Goal: Contribute content

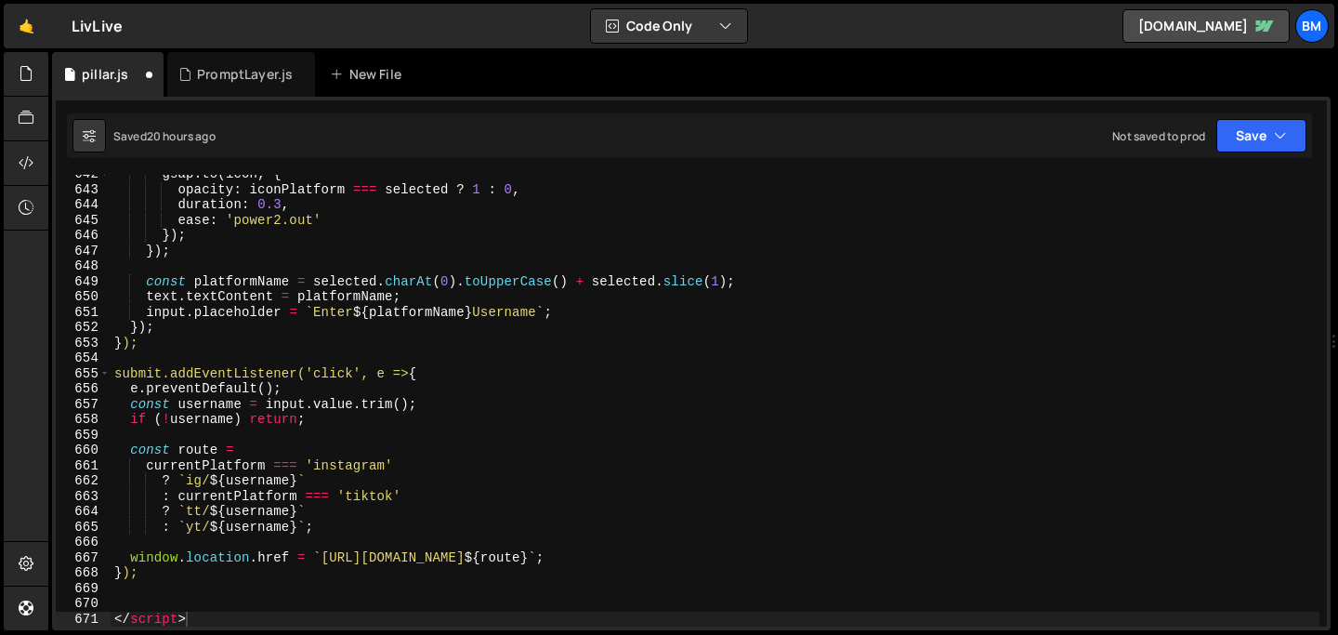
click at [20, 32] on link "🤙" at bounding box center [27, 26] width 46 height 45
click at [298, 317] on div "gsap . to ( icon , { opacity : iconPlatform === selected ? 1 : 0 , duration : 0…" at bounding box center [715, 407] width 1209 height 482
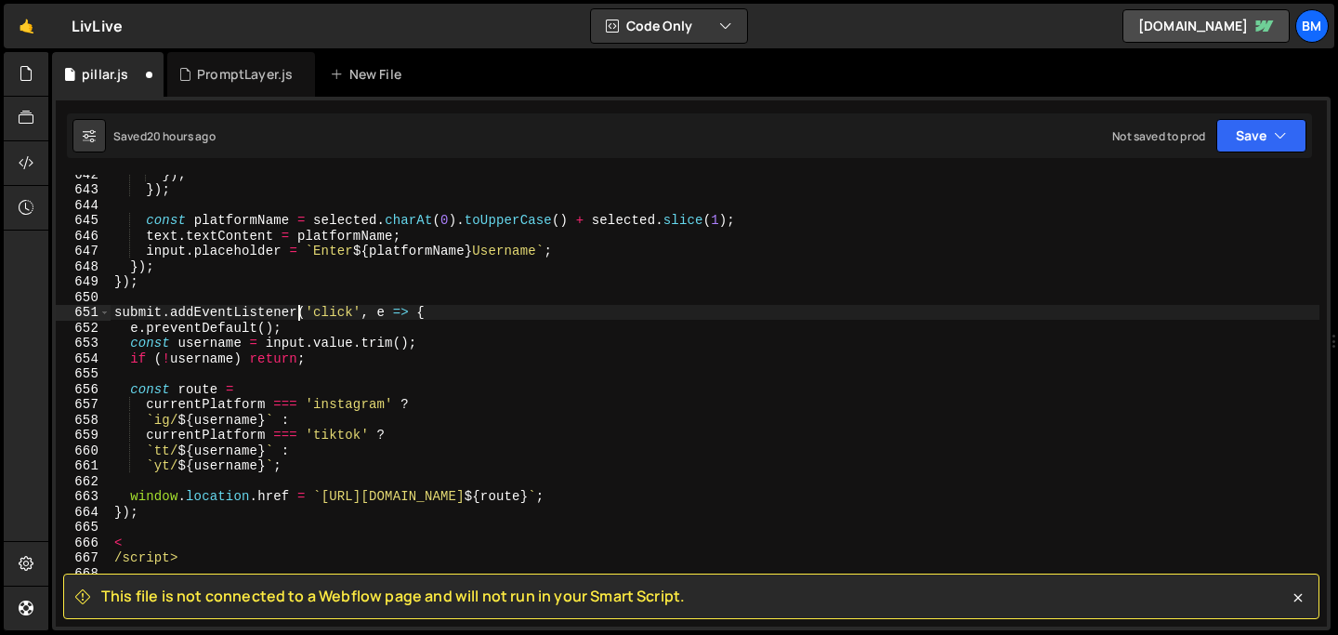
type textarea "submit.addEventListener('click', e => {"
click at [32, 22] on link "🤙" at bounding box center [27, 26] width 46 height 45
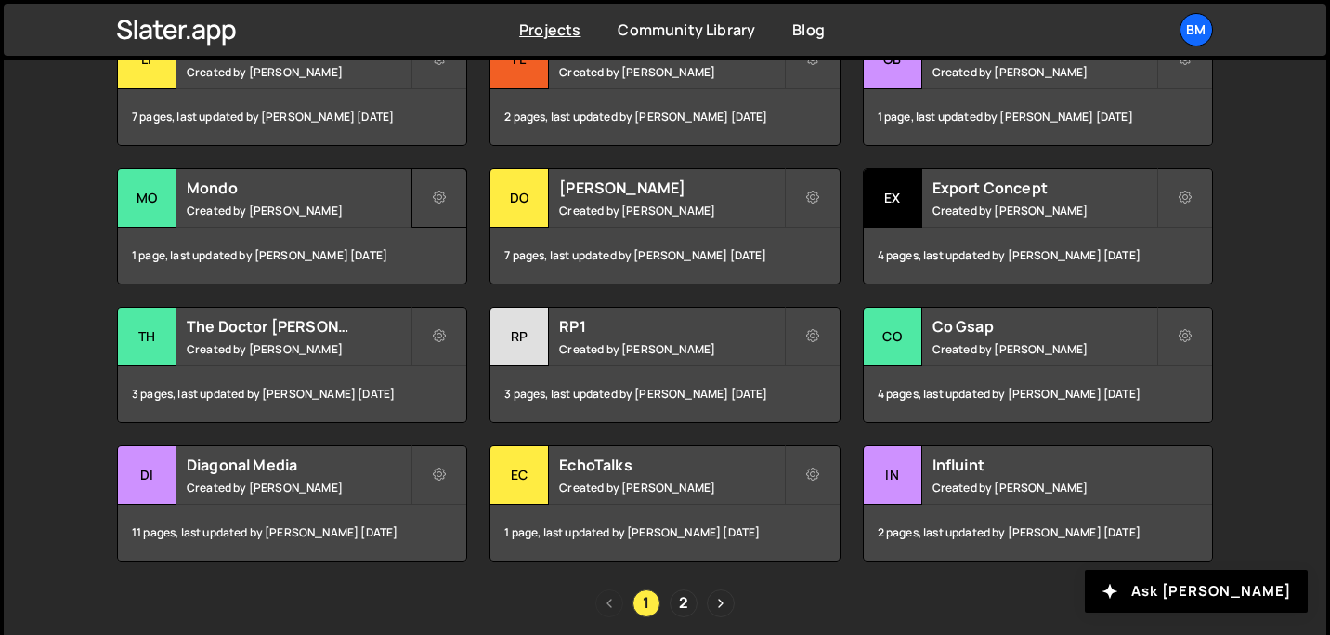
scroll to position [730, 0]
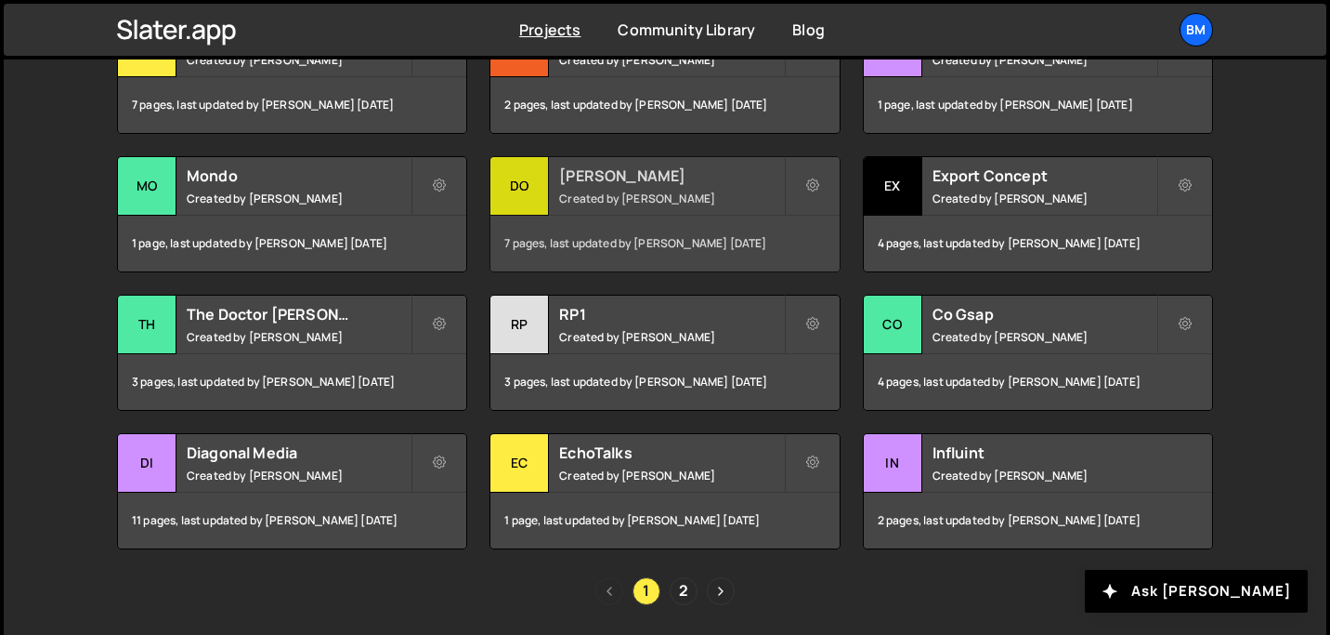
click at [591, 196] on small "Created by Brian Marlow" at bounding box center [671, 198] width 224 height 16
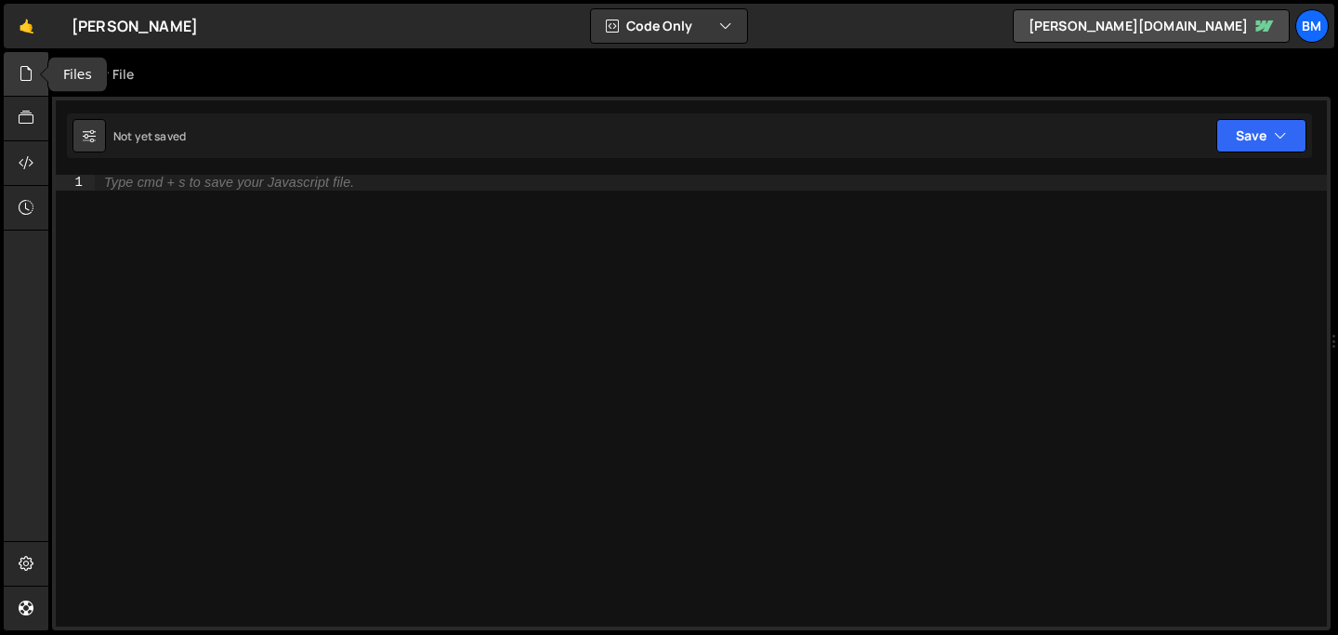
click at [21, 73] on icon at bounding box center [26, 73] width 15 height 20
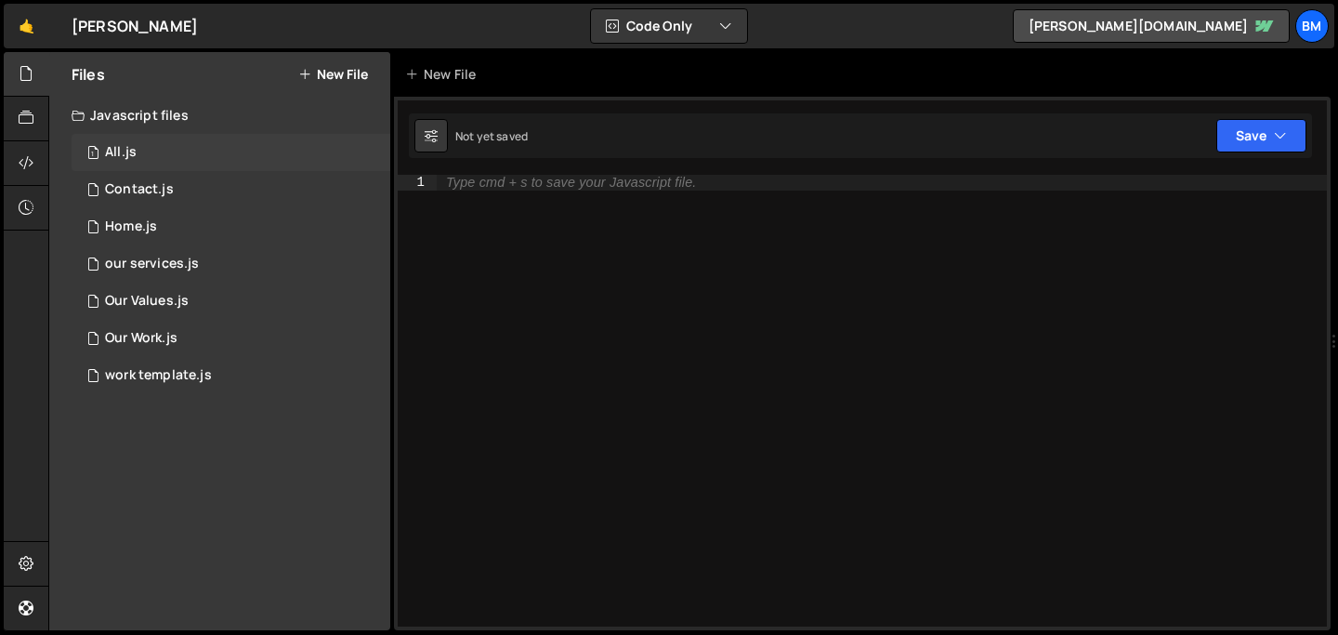
click at [123, 160] on div "All.js" at bounding box center [121, 152] width 32 height 17
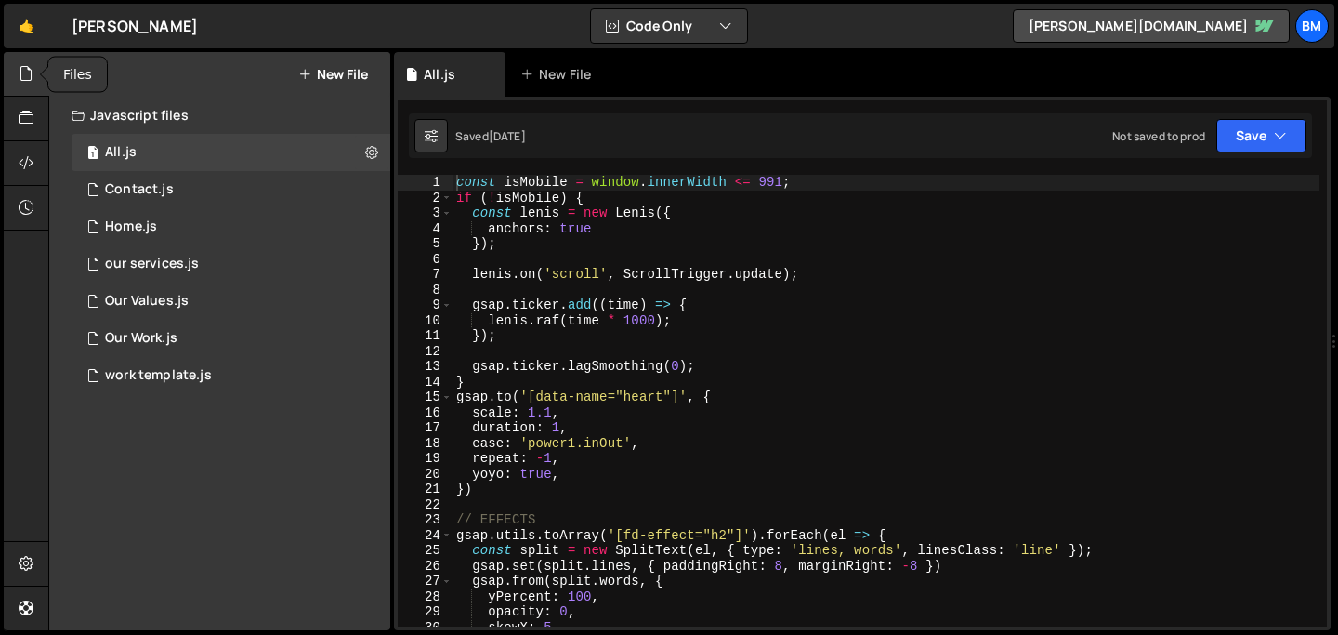
click at [18, 61] on div at bounding box center [27, 74] width 46 height 45
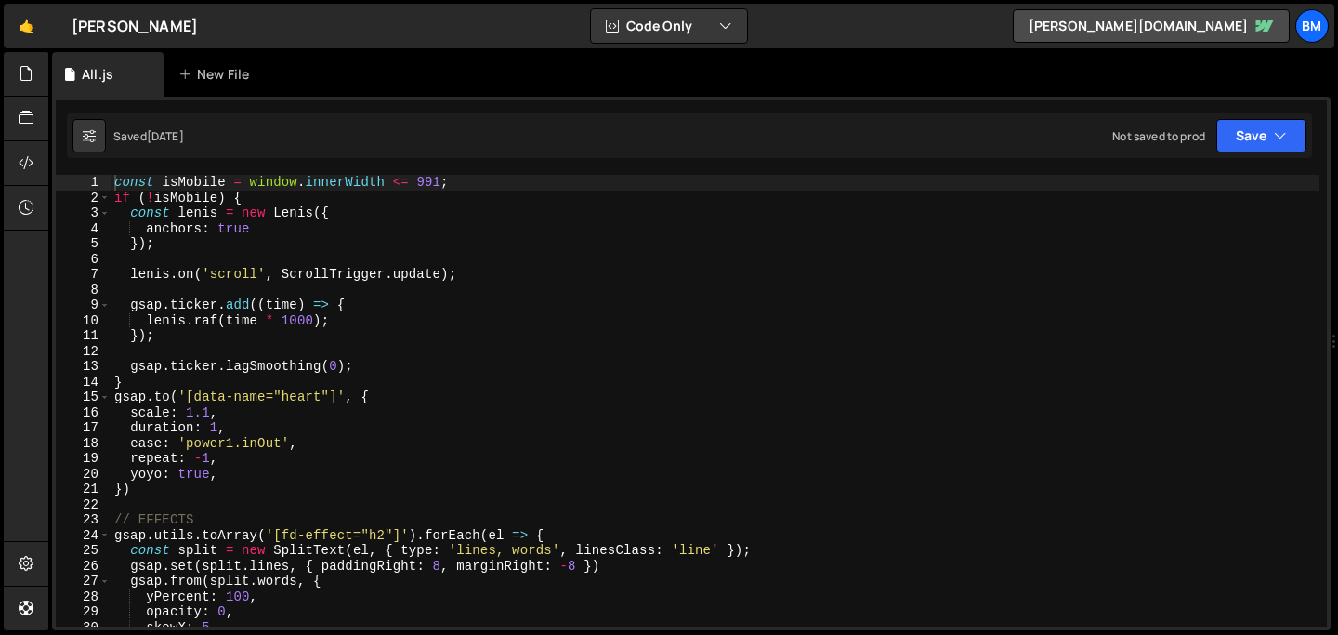
type textarea "})"
click at [149, 493] on div "const isMobile = window . innerWidth <= 991 ; if ( ! isMobile ) { const lenis =…" at bounding box center [715, 416] width 1209 height 482
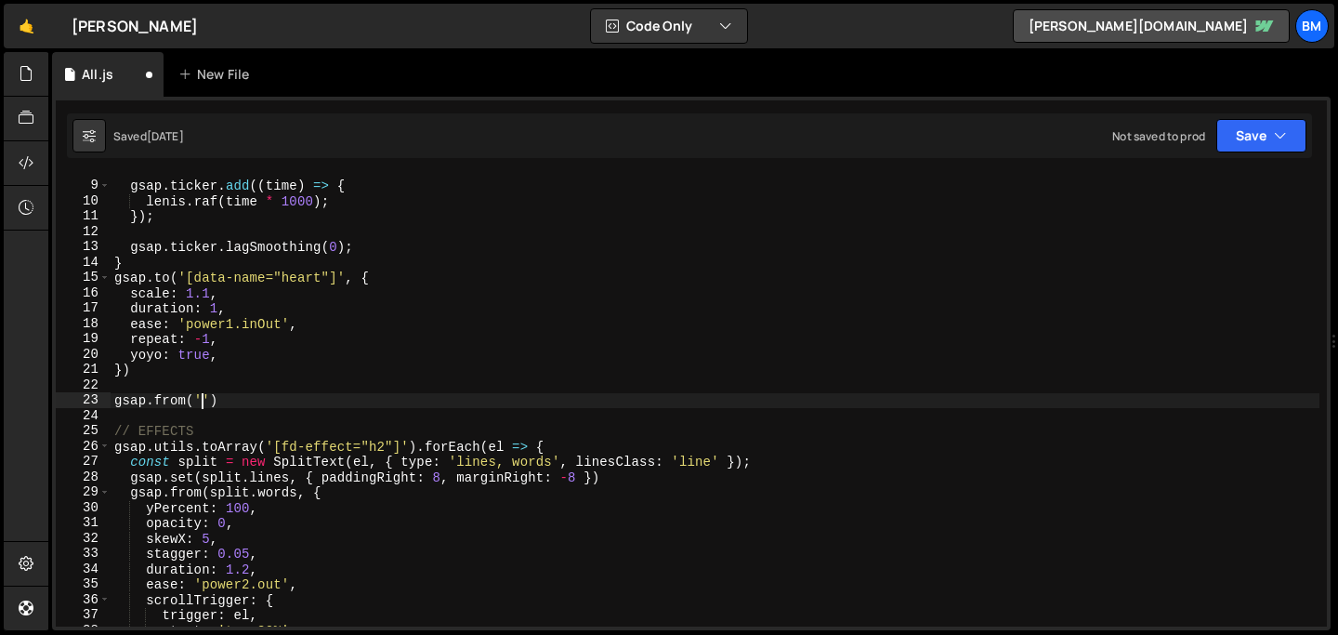
scroll to position [0, 6]
paste textarea "grain-bg"
click at [283, 401] on div "gsap . ticker . add (( time ) => { lenis . raf ( time * 1000 ) ; }) ; gsap . ti…" at bounding box center [715, 404] width 1209 height 482
type textarea "gsap.from('.grain-bg', {)"
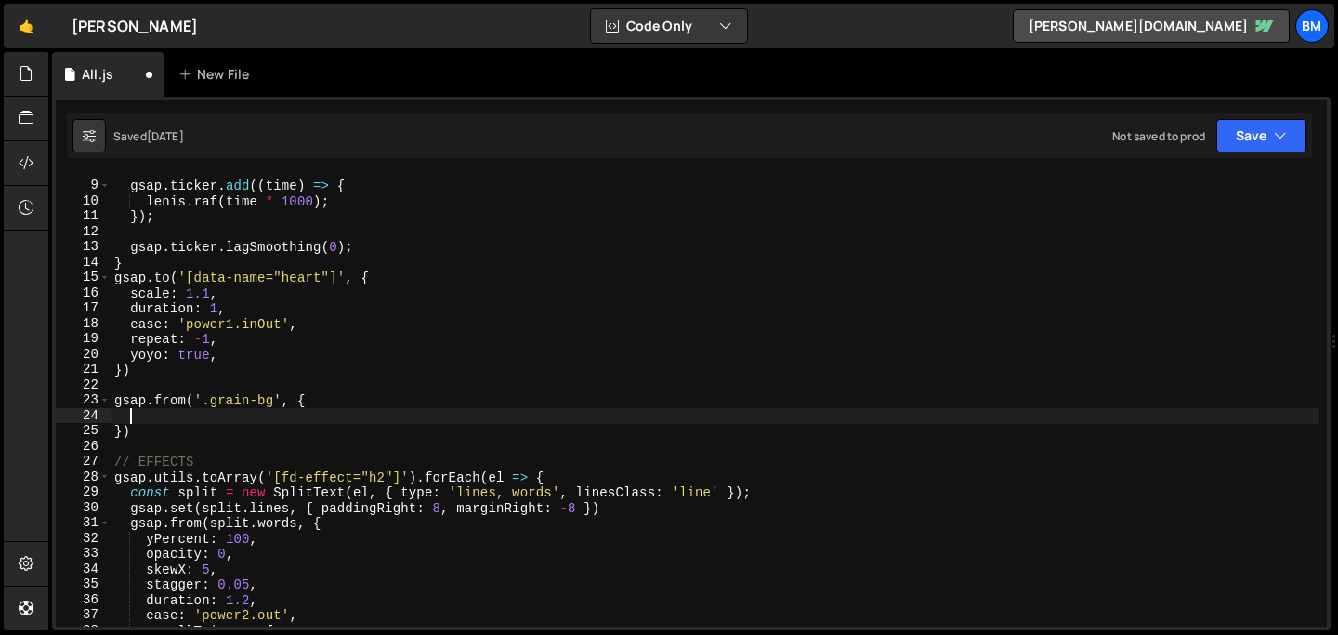
click at [173, 418] on div "gsap . ticker . add (( time ) => { lenis . raf ( time * 1000 ) ; }) ; gsap . ti…" at bounding box center [715, 404] width 1209 height 482
click at [151, 413] on div "gsap . ticker . add (( time ) => { lenis . raf ( time * 1000 ) ; }) ; gsap . ti…" at bounding box center [715, 404] width 1209 height 482
type textarea "yPercent: -100,"
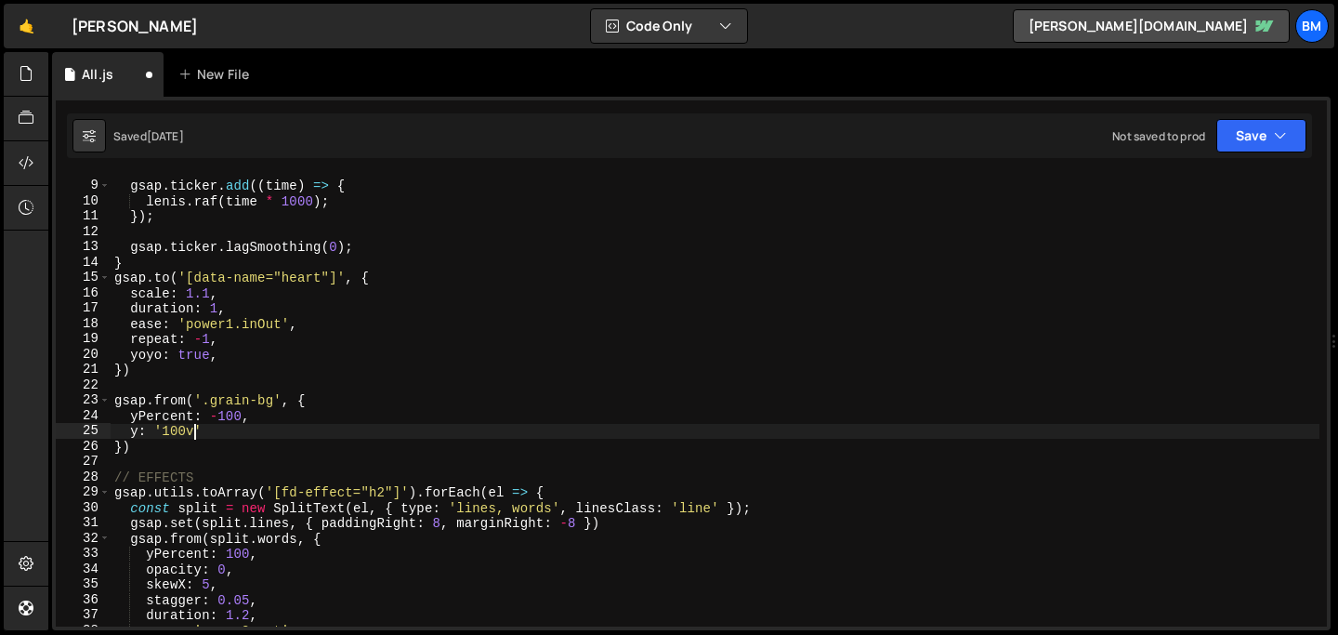
scroll to position [0, 5]
click at [220, 426] on div "gsap . ticker . add (( time ) => { lenis . raf ( time * 1000 ) ; }) ; gsap . ti…" at bounding box center [715, 404] width 1209 height 482
type textarea "y: '100vh',"
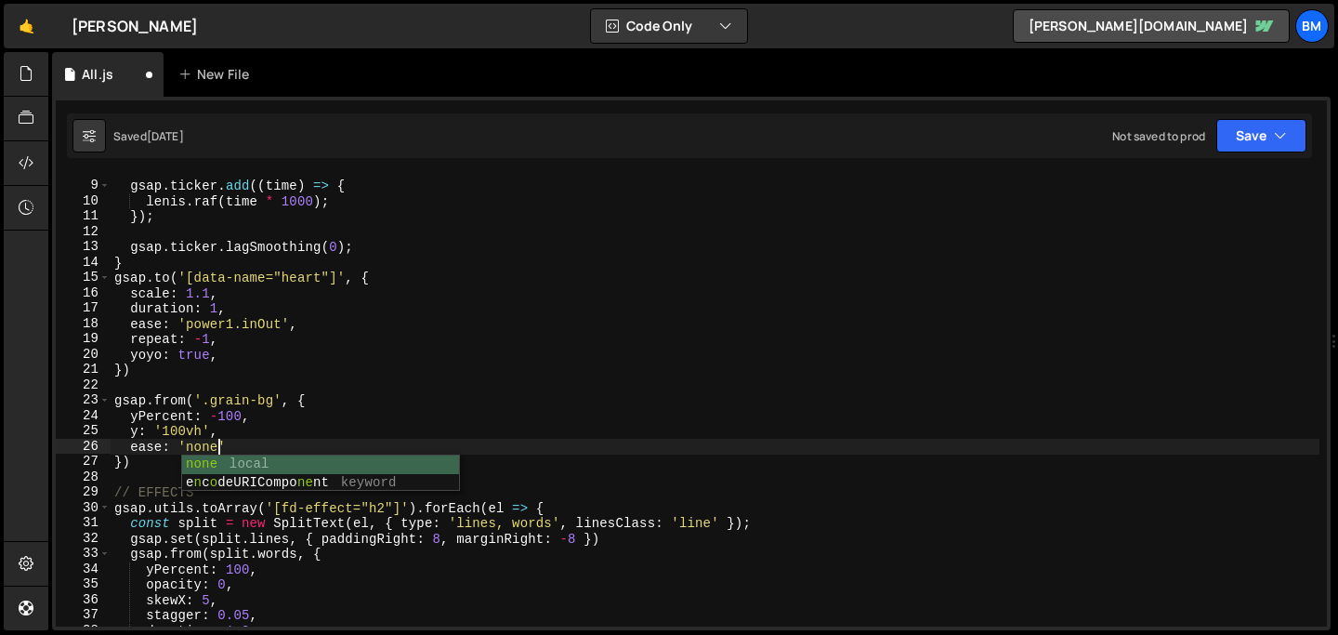
scroll to position [0, 6]
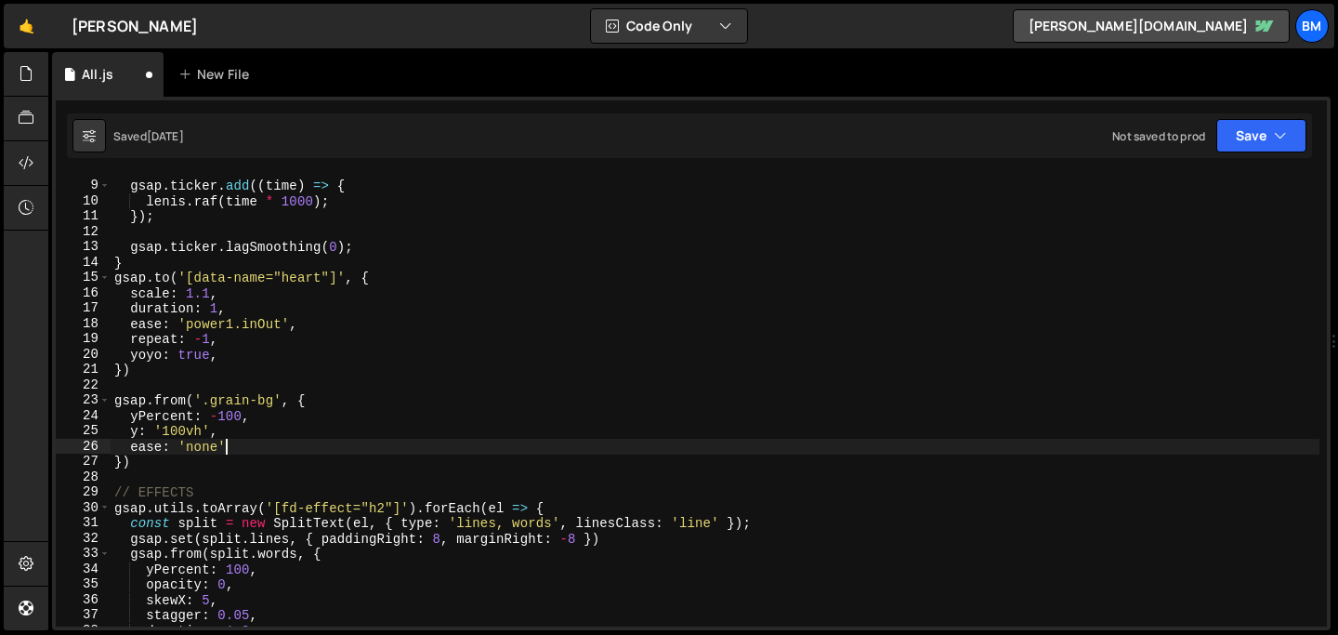
click at [260, 449] on div "gsap . ticker . add (( time ) => { lenis . raf ( time * 1000 ) ; }) ; gsap . ti…" at bounding box center [715, 404] width 1209 height 482
type textarea "ease: 'none',"
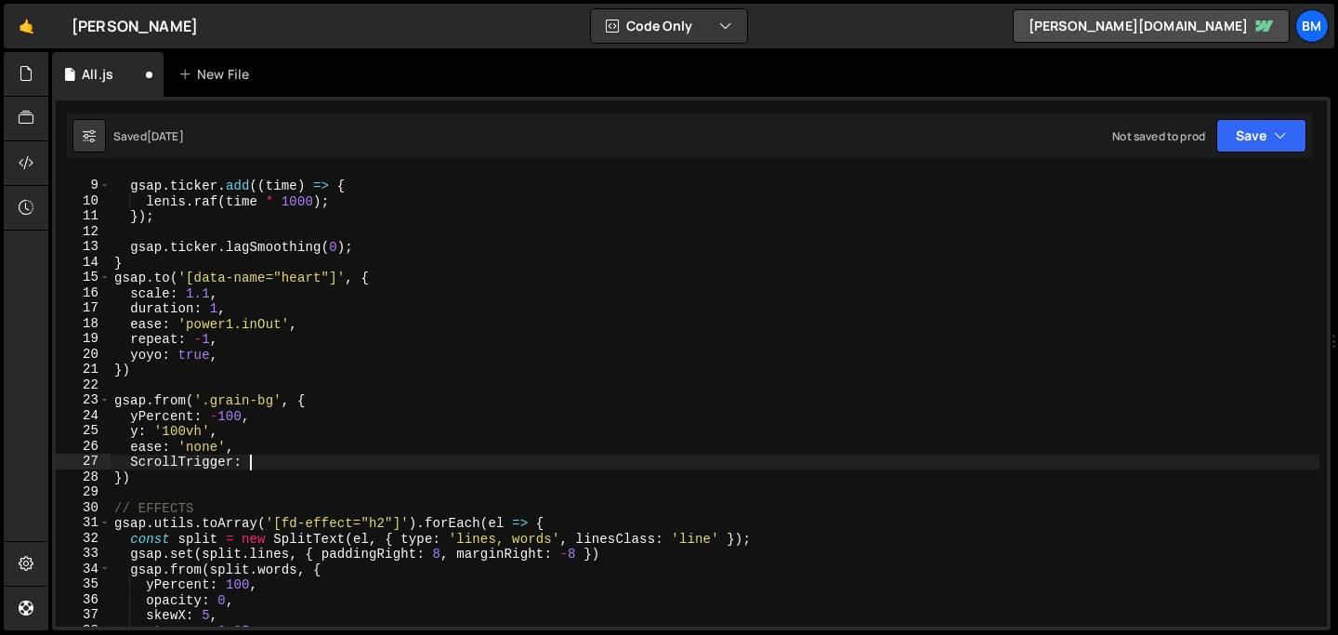
type textarea "ScrollTrigger: {"
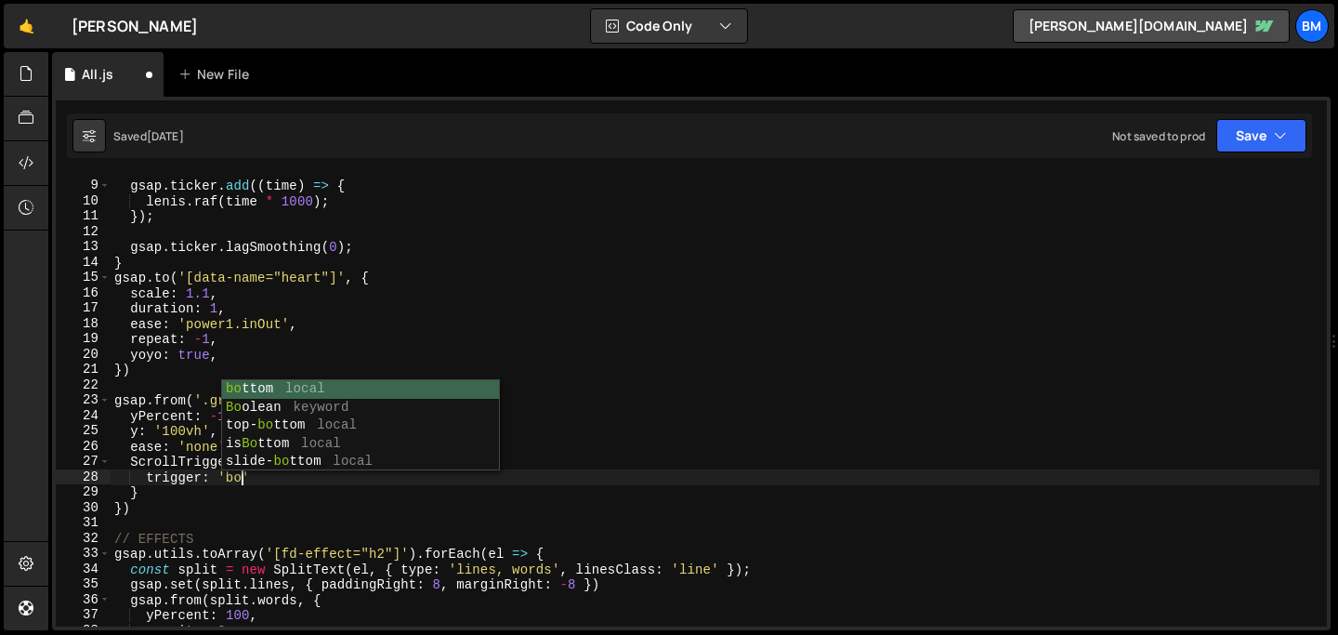
scroll to position [0, 9]
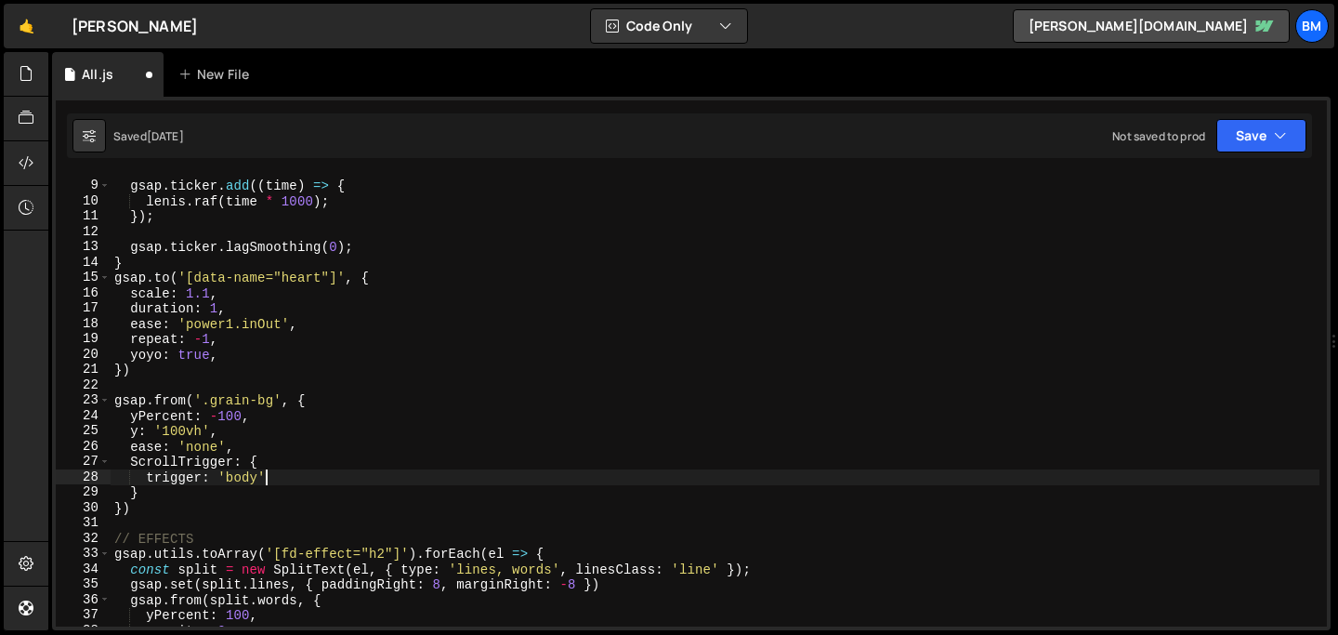
click at [271, 478] on div "gsap . ticker . add (( time ) => { lenis . raf ( time * 1000 ) ; }) ; gsap . ti…" at bounding box center [715, 404] width 1209 height 482
type textarea "trigger: 'body',"
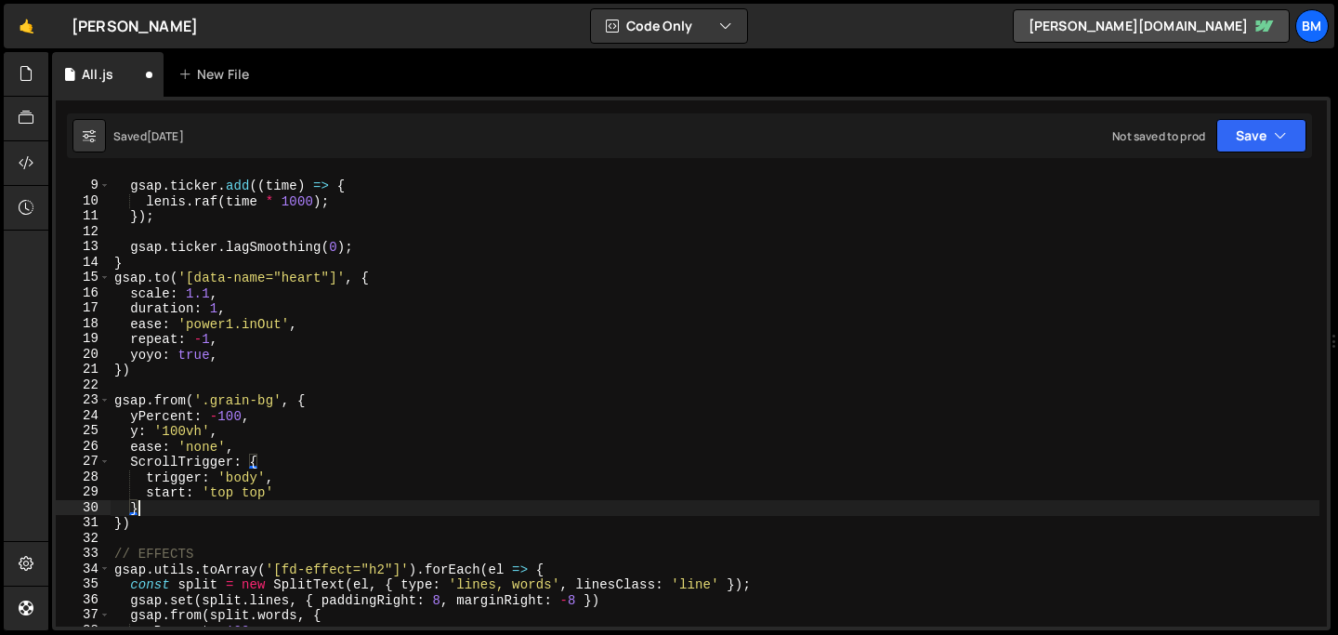
click at [293, 503] on div "gsap . ticker . add (( time ) => { lenis . raf ( time * 1000 ) ; }) ; gsap . ti…" at bounding box center [715, 404] width 1209 height 482
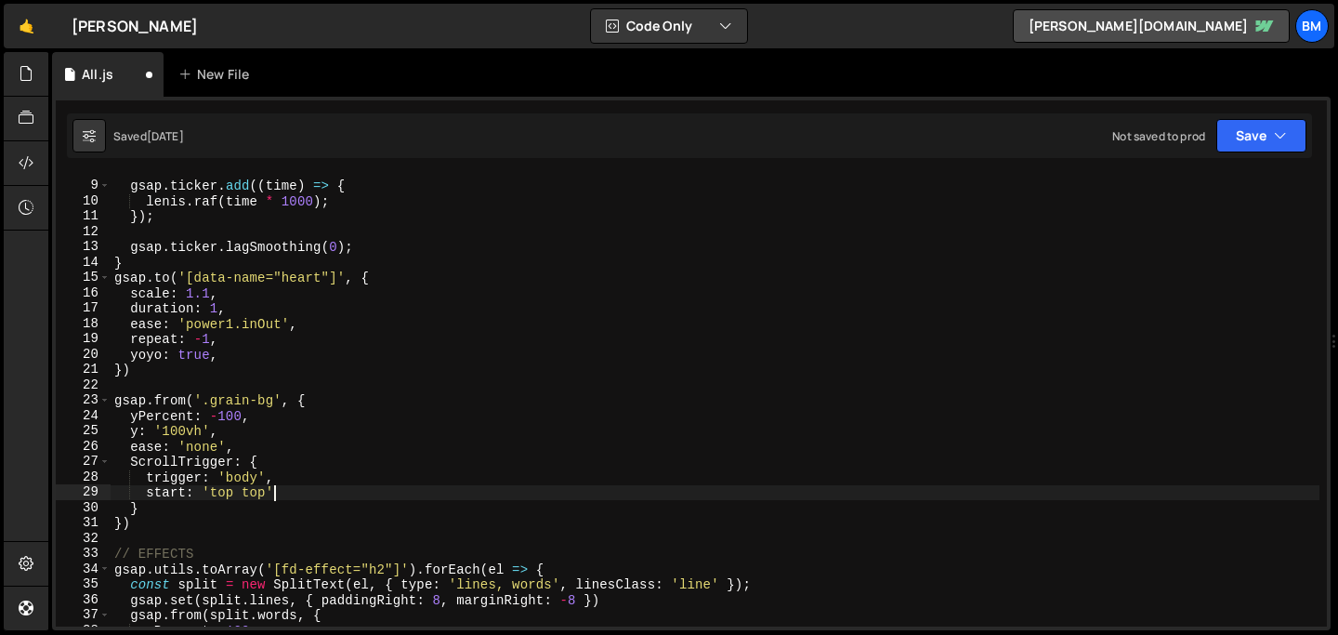
click at [286, 495] on div "gsap . ticker . add (( time ) => { lenis . raf ( time * 1000 ) ; }) ; gsap . ti…" at bounding box center [715, 404] width 1209 height 482
type textarea "start: 'top top',"
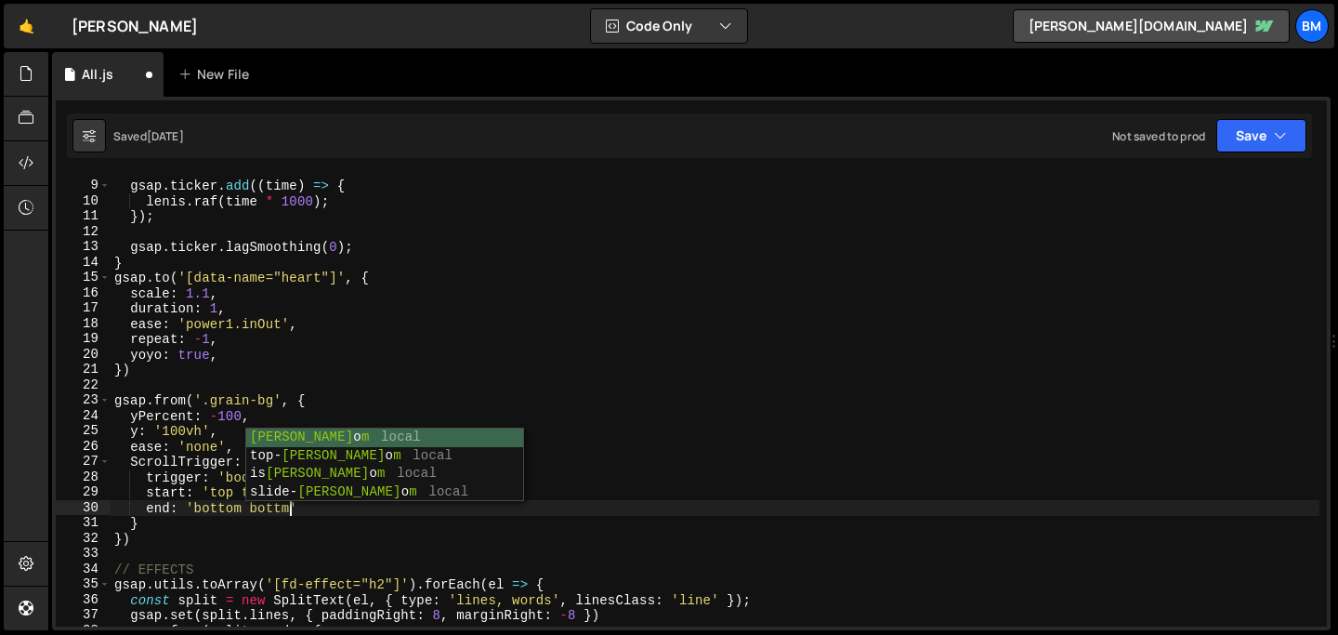
scroll to position [0, 11]
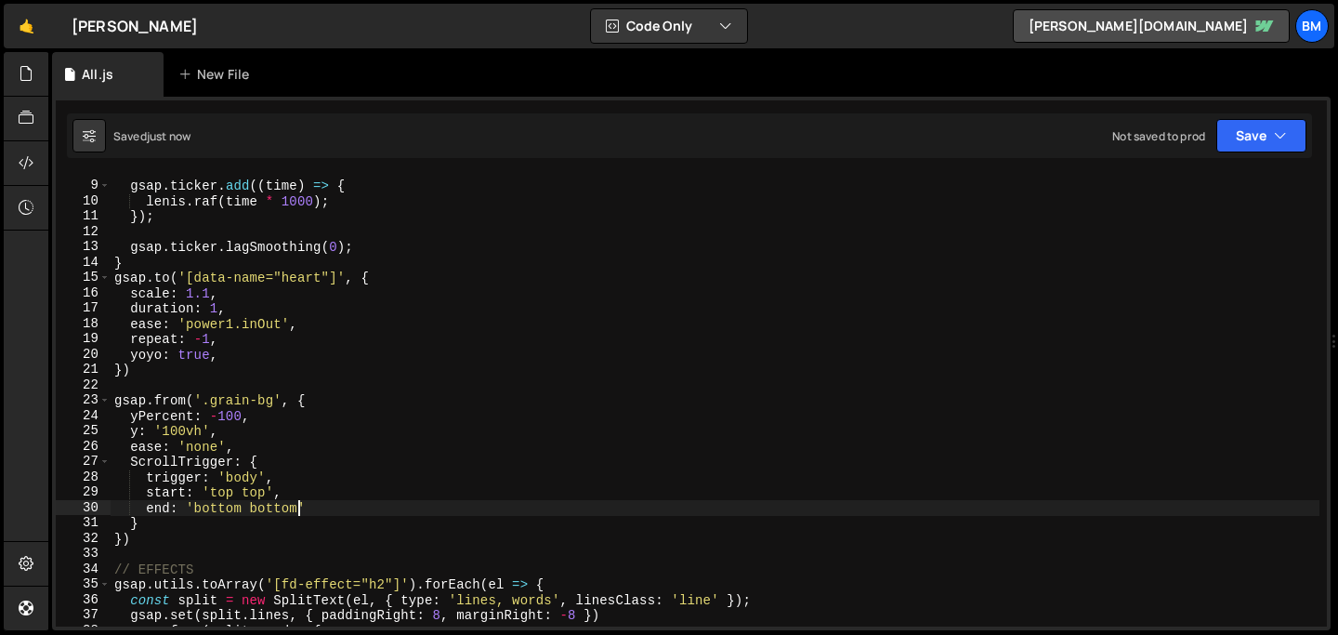
type textarea "end: 'bottom bottom'"
